Goal: Task Accomplishment & Management: Complete application form

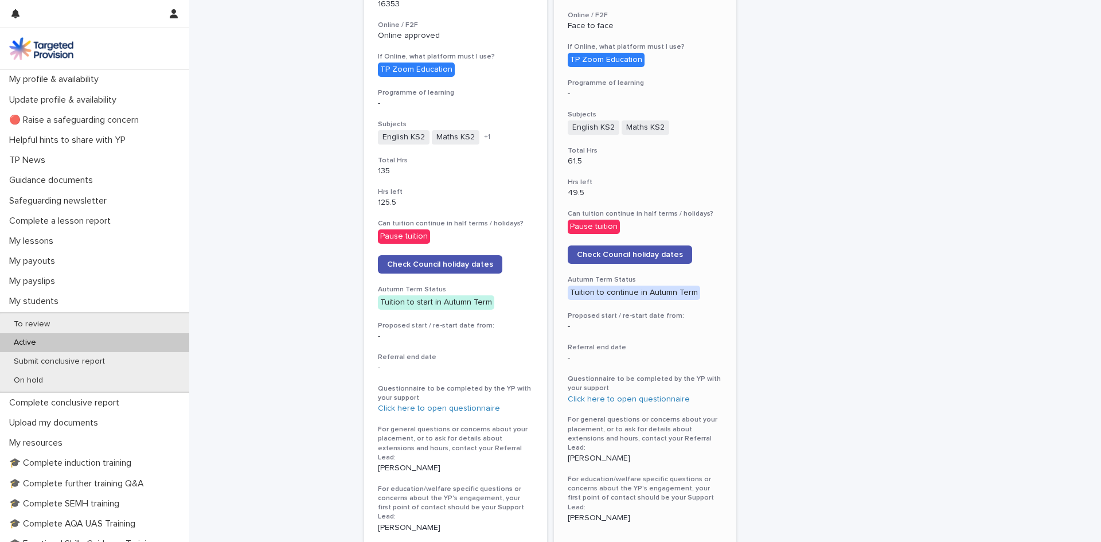
scroll to position [459, 0]
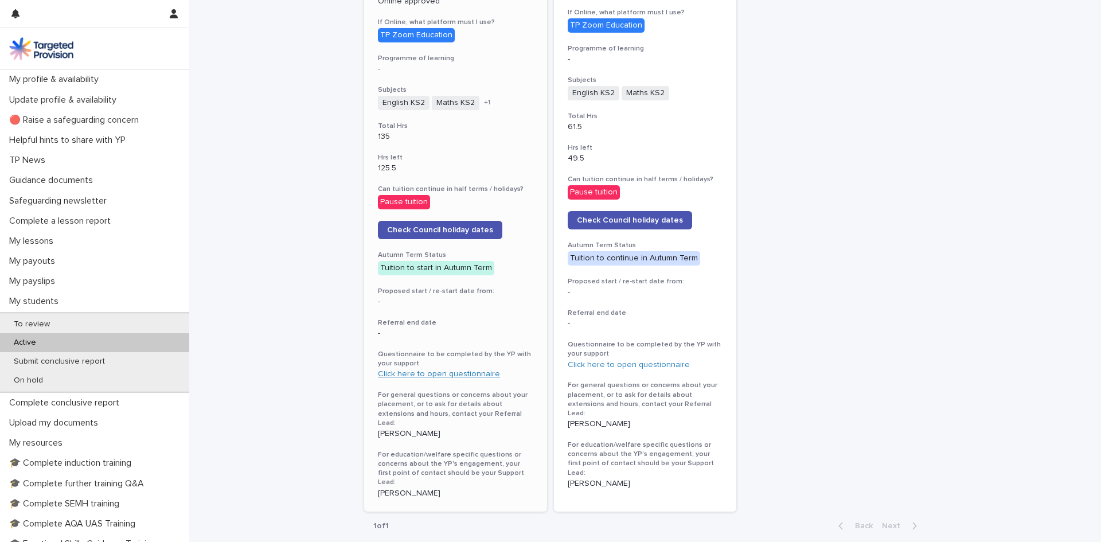
click at [424, 370] on link "Click here to open questionnaire" at bounding box center [439, 374] width 122 height 8
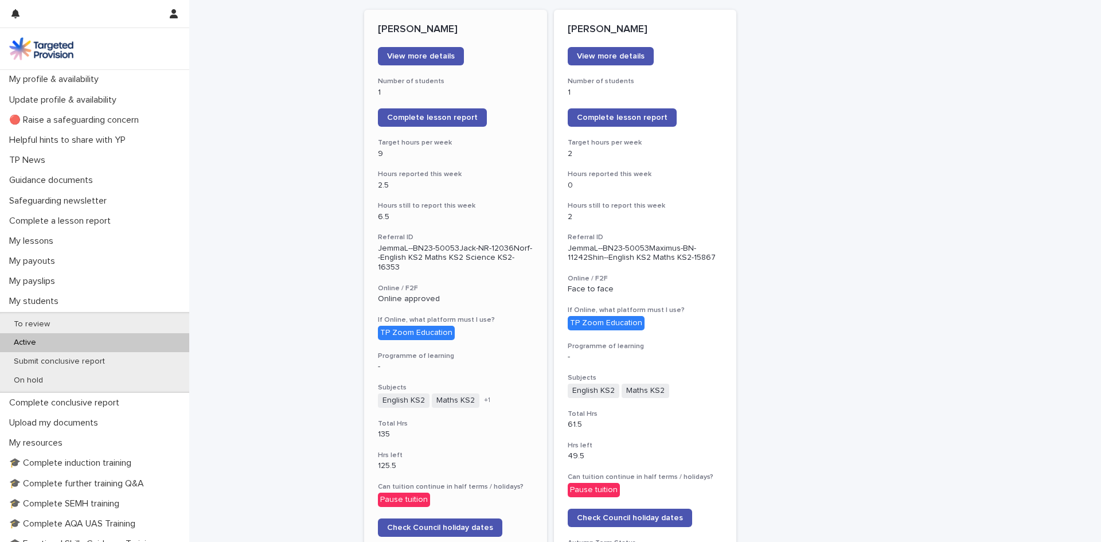
scroll to position [118, 0]
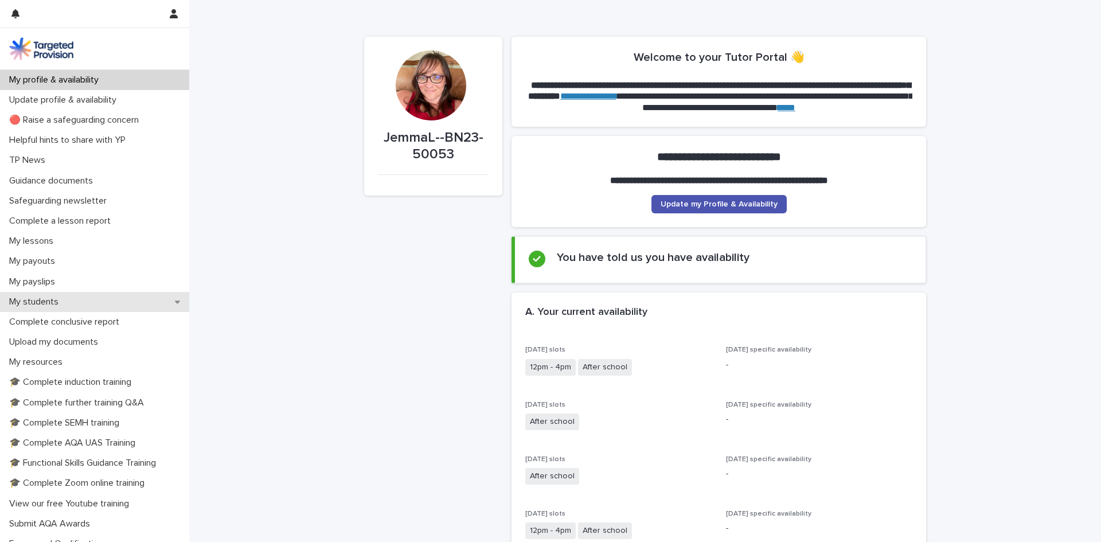
click at [49, 306] on p "My students" at bounding box center [36, 301] width 63 height 11
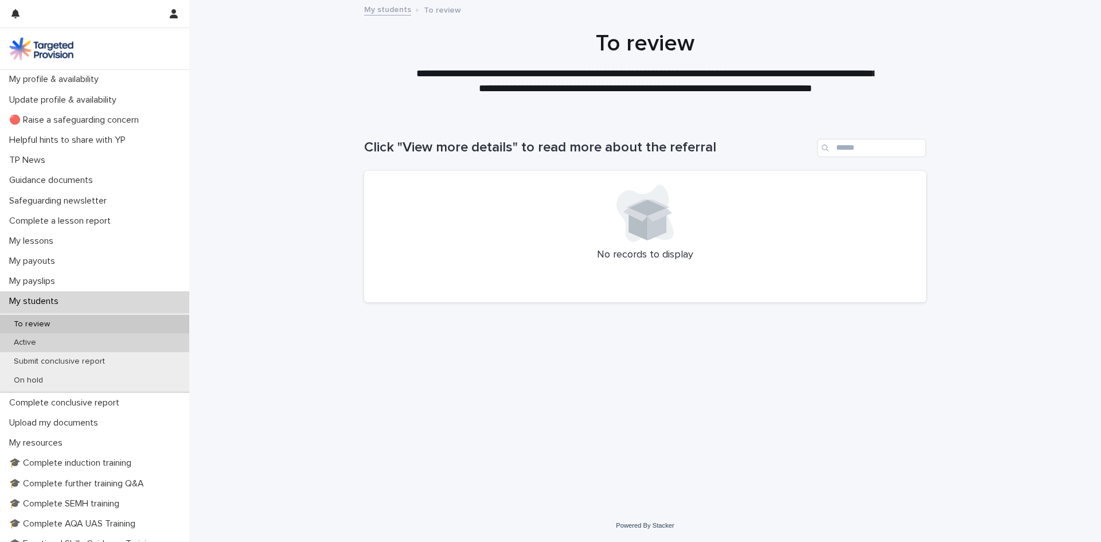
click at [45, 342] on p "Active" at bounding box center [25, 343] width 41 height 10
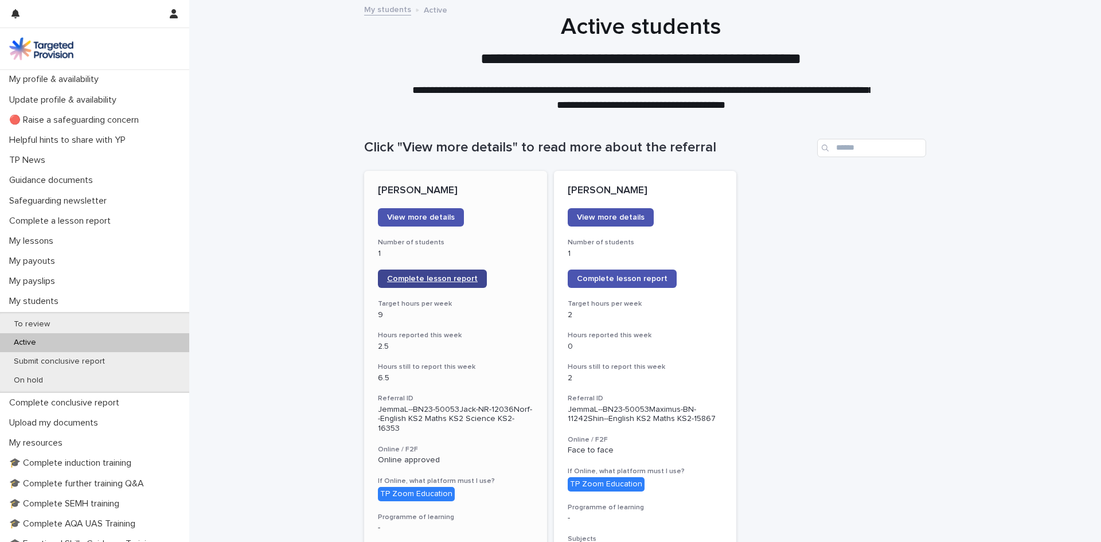
click at [436, 280] on span "Complete lesson report" at bounding box center [432, 279] width 91 height 8
